Goal: Information Seeking & Learning: Learn about a topic

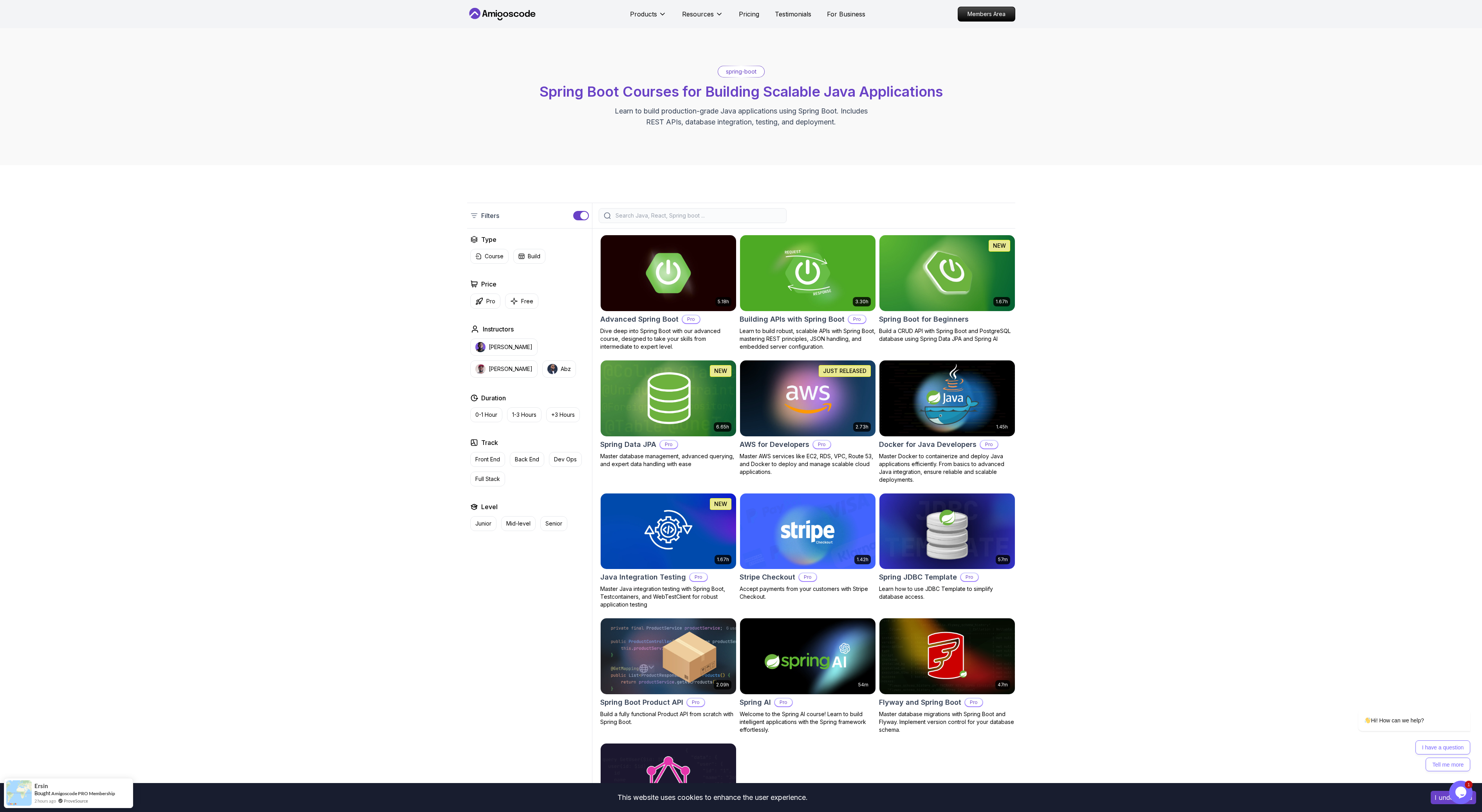
click at [853, 343] on body "This website uses cookies to enhance the user experience. I understand Products…" at bounding box center [741, 639] width 1482 height 1278
click at [942, 288] on img at bounding box center [947, 273] width 142 height 80
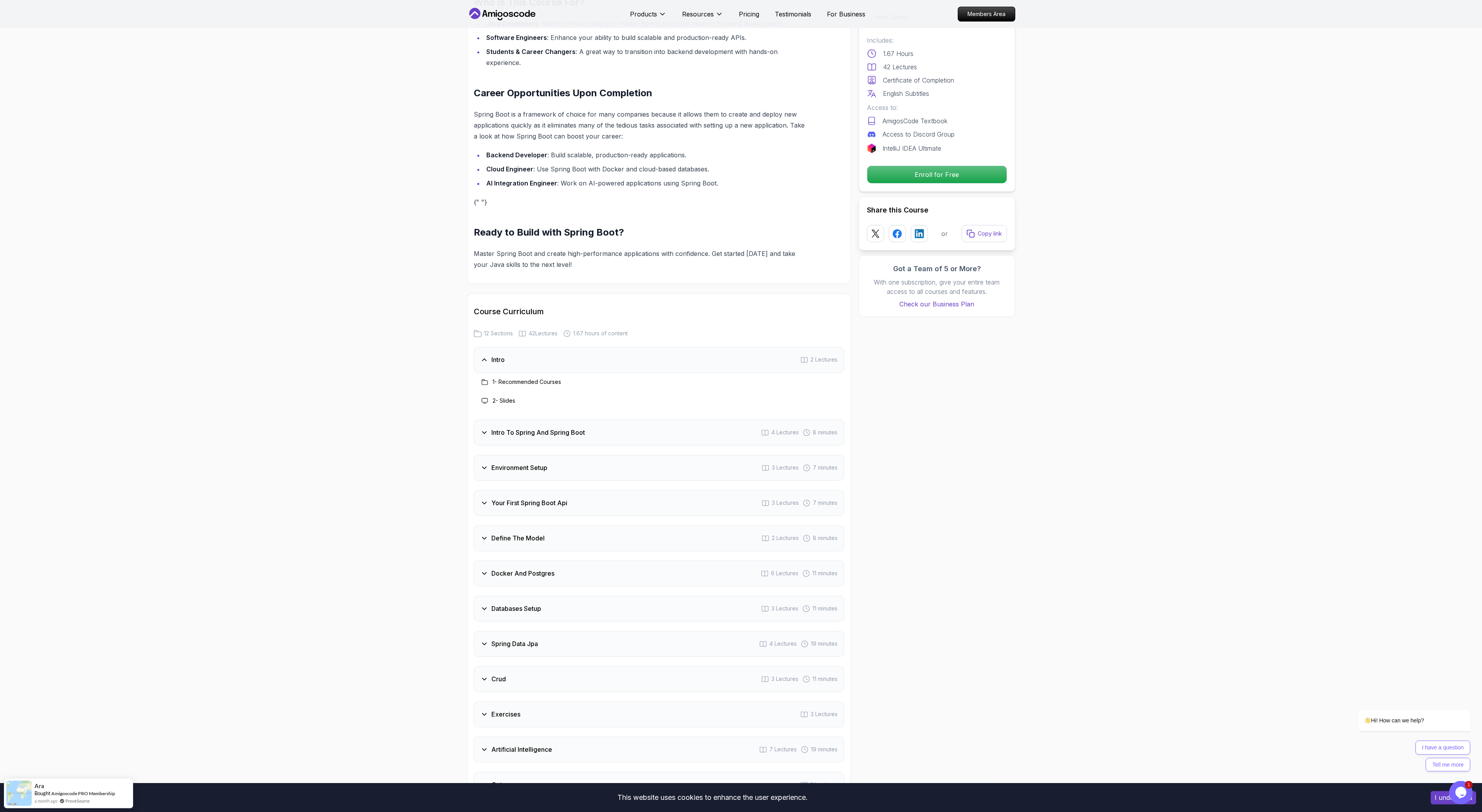
scroll to position [702, 0]
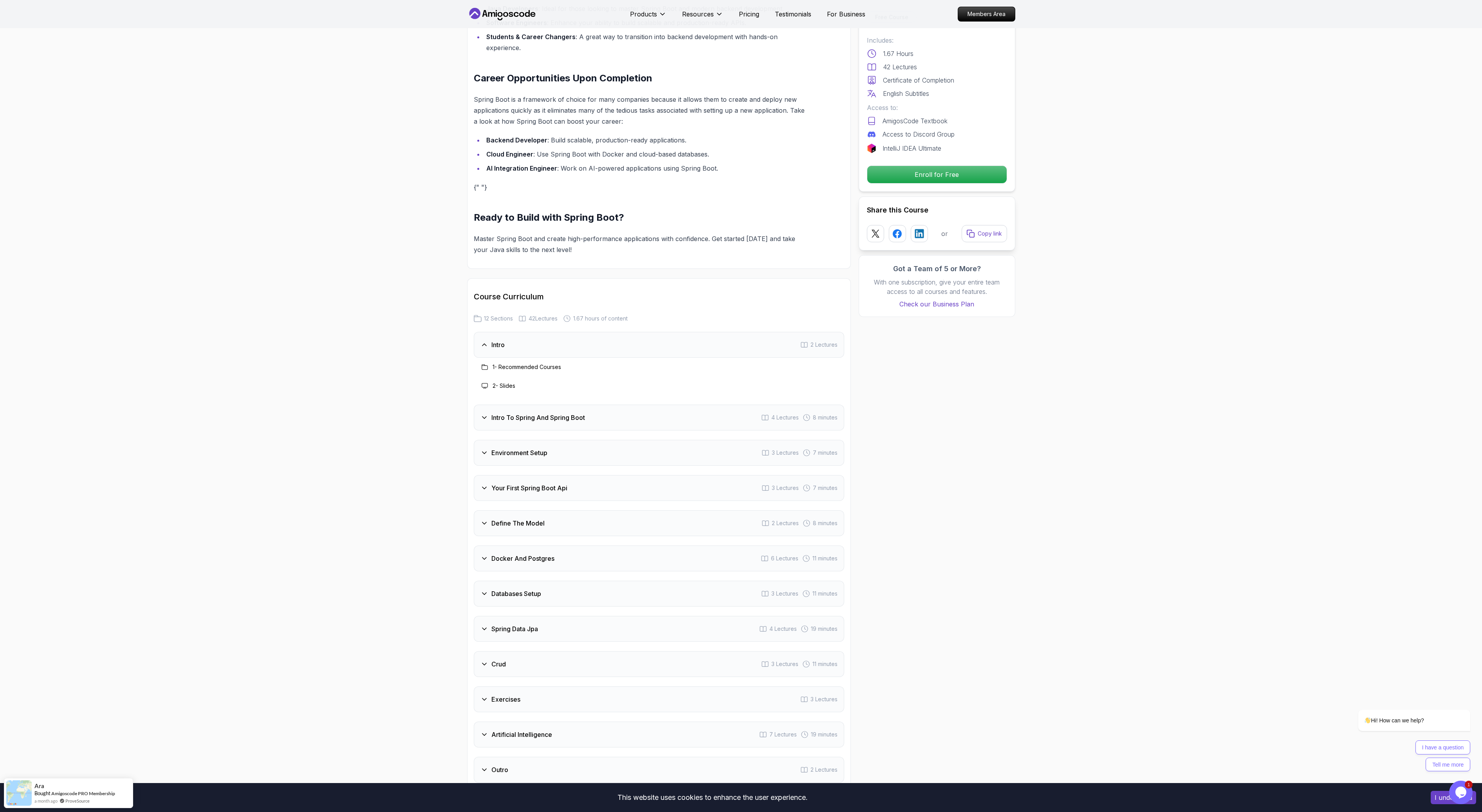
click at [503, 413] on h3 "Intro To Spring And Spring Boot" at bounding box center [538, 418] width 94 height 10
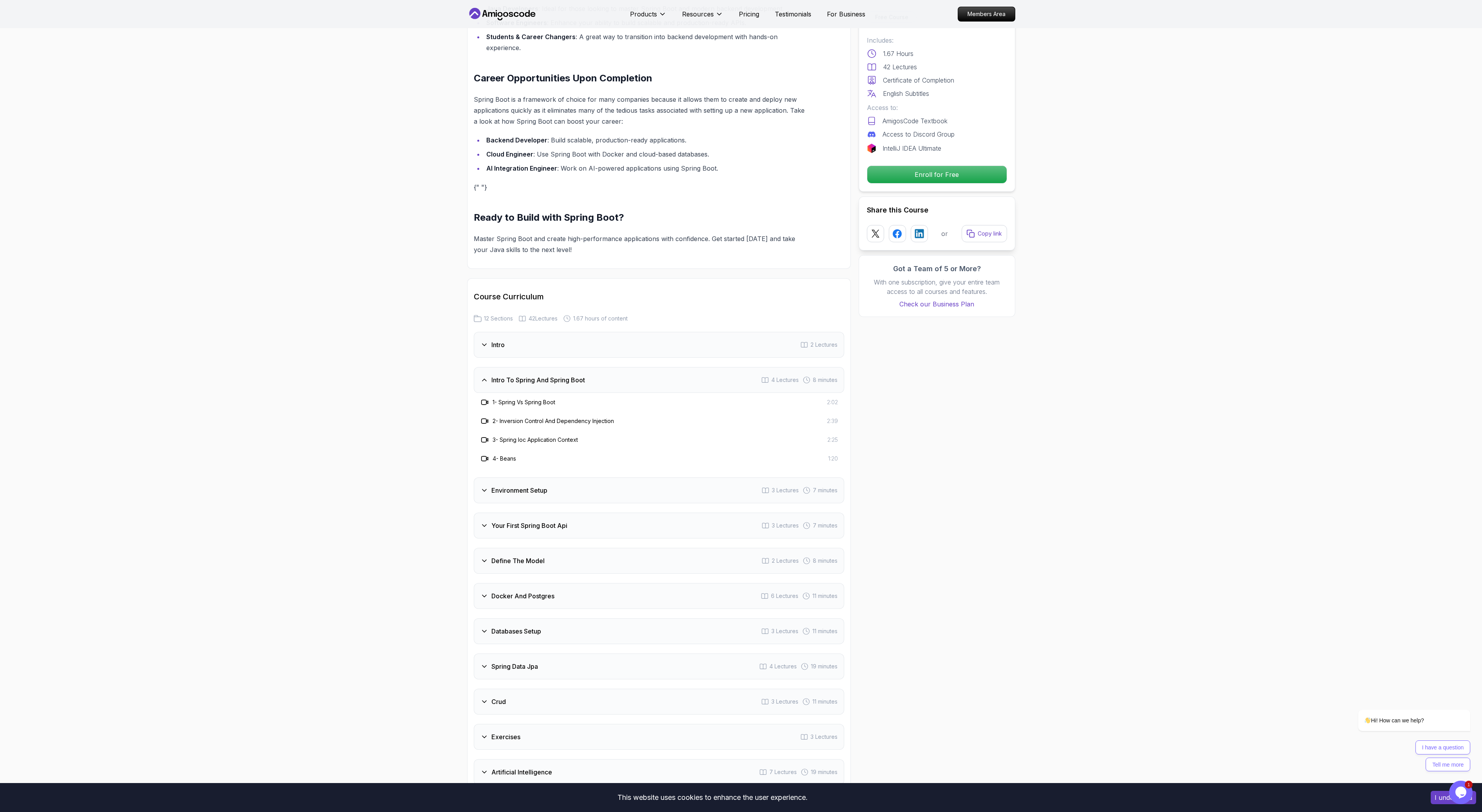
click at [539, 486] on h3 "Environment Setup" at bounding box center [519, 490] width 56 height 10
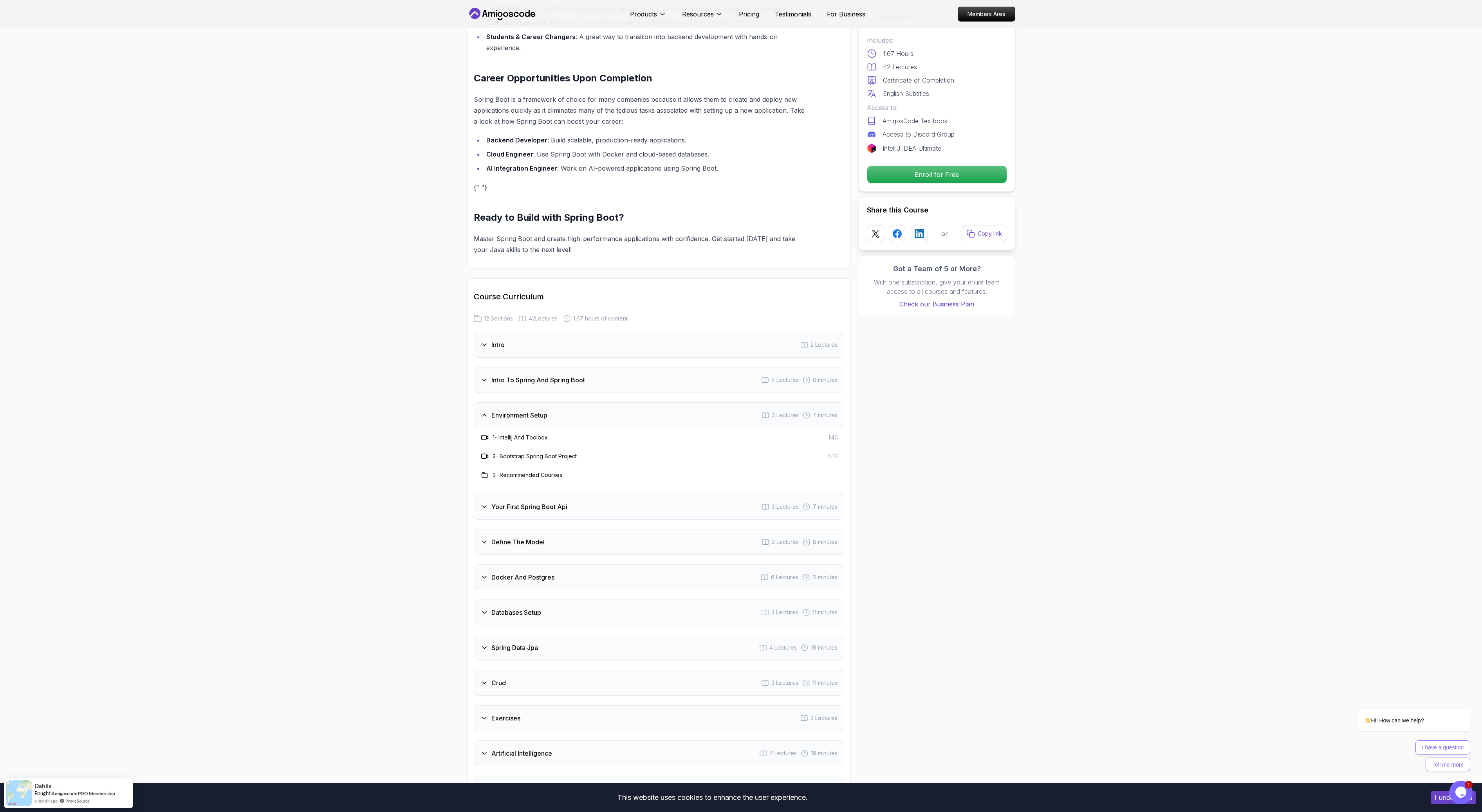
click at [536, 501] on div "Your First Spring Boot Api 3 Lectures 7 minutes" at bounding box center [659, 507] width 371 height 26
click at [527, 537] on h3 "Define The Model" at bounding box center [518, 542] width 53 height 10
click at [525, 554] on h3 "Docker And Postgres" at bounding box center [523, 559] width 63 height 10
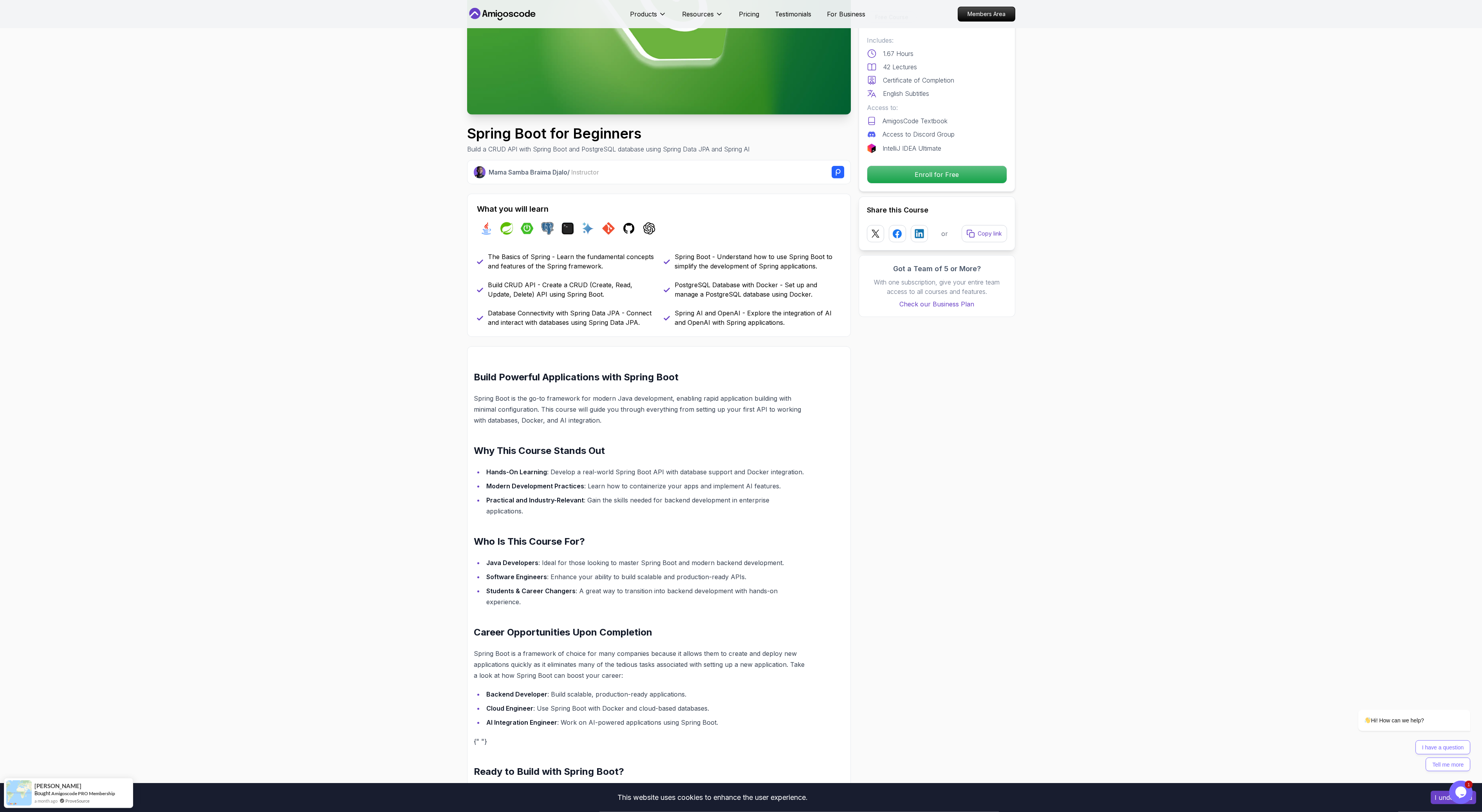
scroll to position [0, 0]
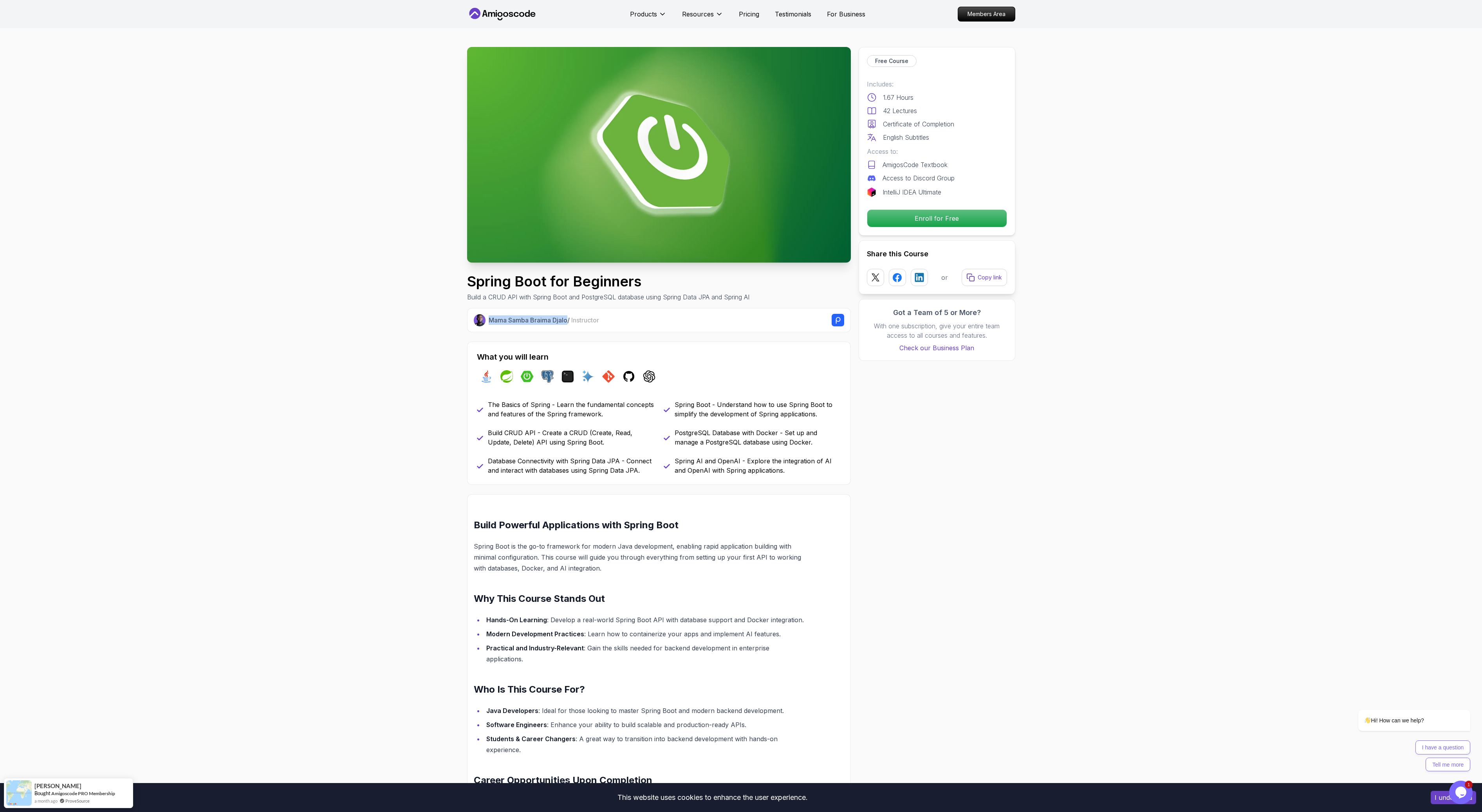
drag, startPoint x: 567, startPoint y: 320, endPoint x: 489, endPoint y: 321, distance: 78.0
click at [489, 321] on p "Mama Samba Braima Djalo / Instructor" at bounding box center [544, 320] width 111 height 10
copy p "Mama Samba Braima Djalo"
